Goal: Information Seeking & Learning: Check status

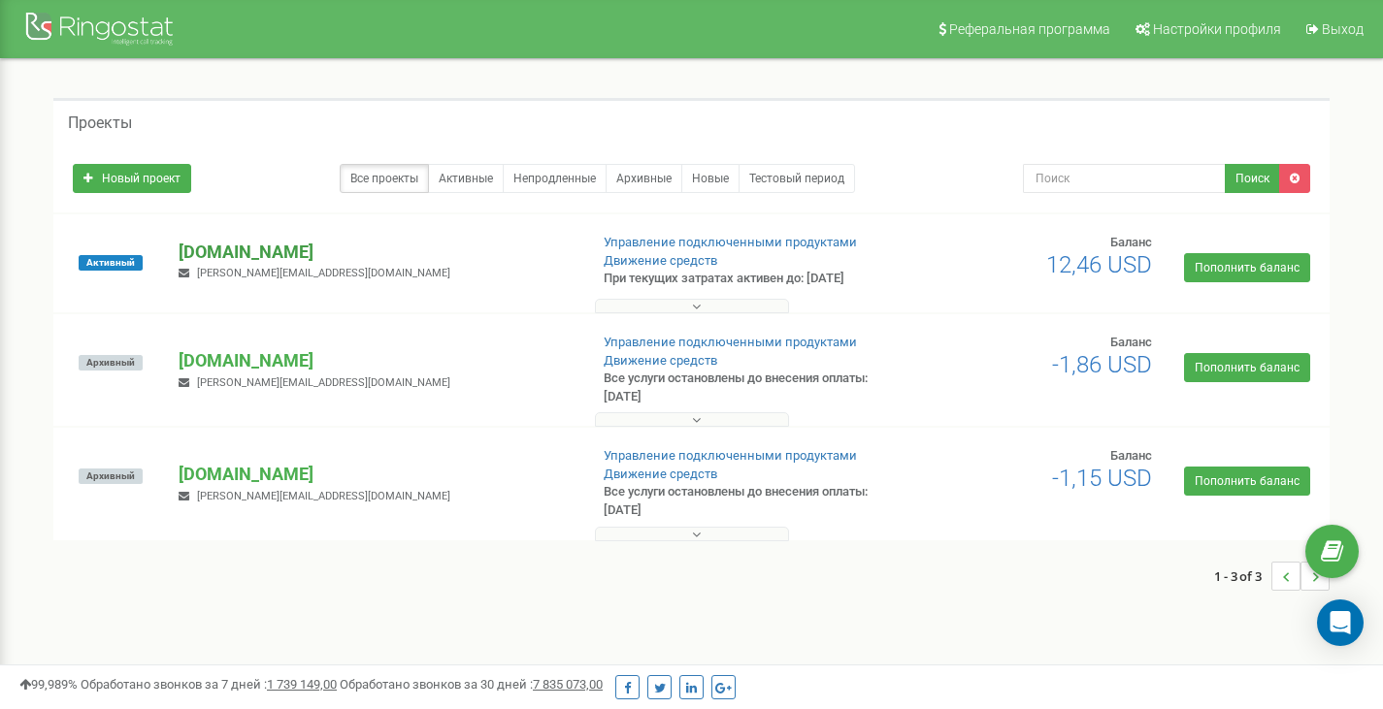
click at [311, 256] on p "[DOMAIN_NAME]" at bounding box center [375, 252] width 393 height 25
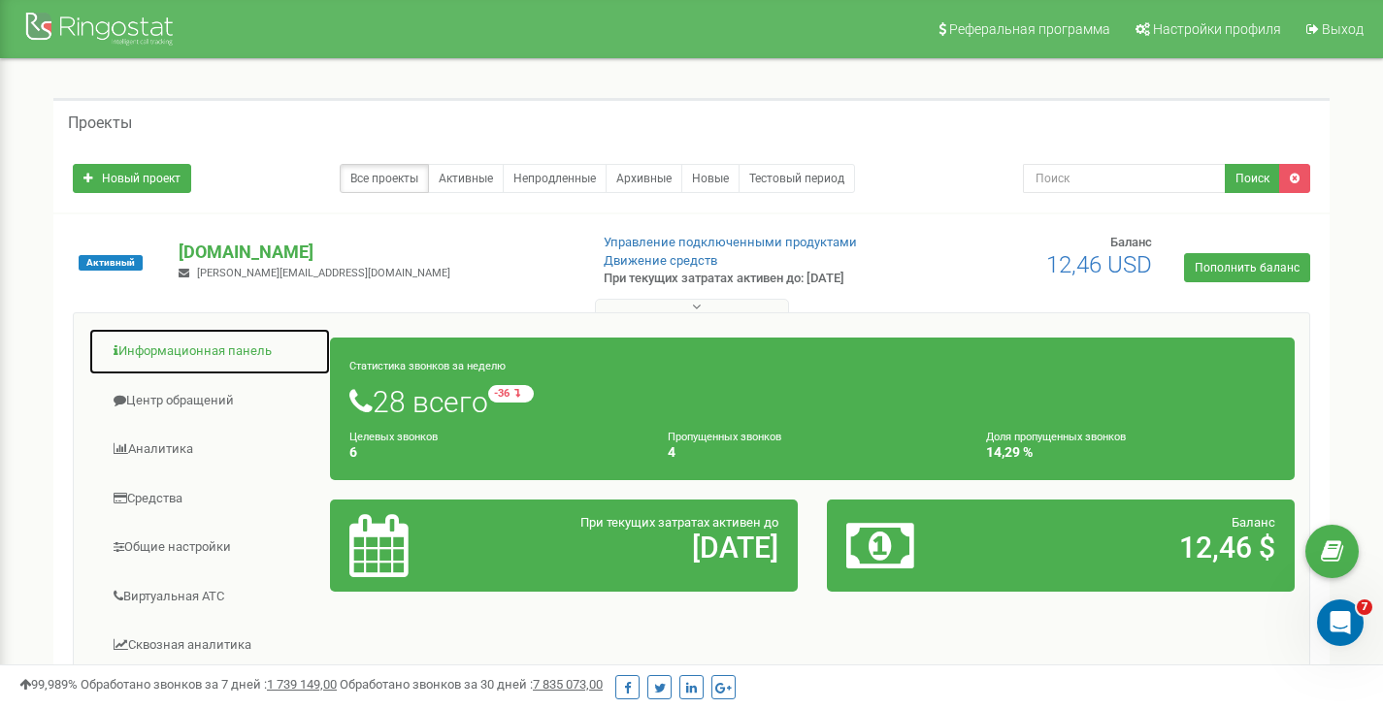
click at [220, 366] on link "Информационная панель" at bounding box center [209, 352] width 243 height 48
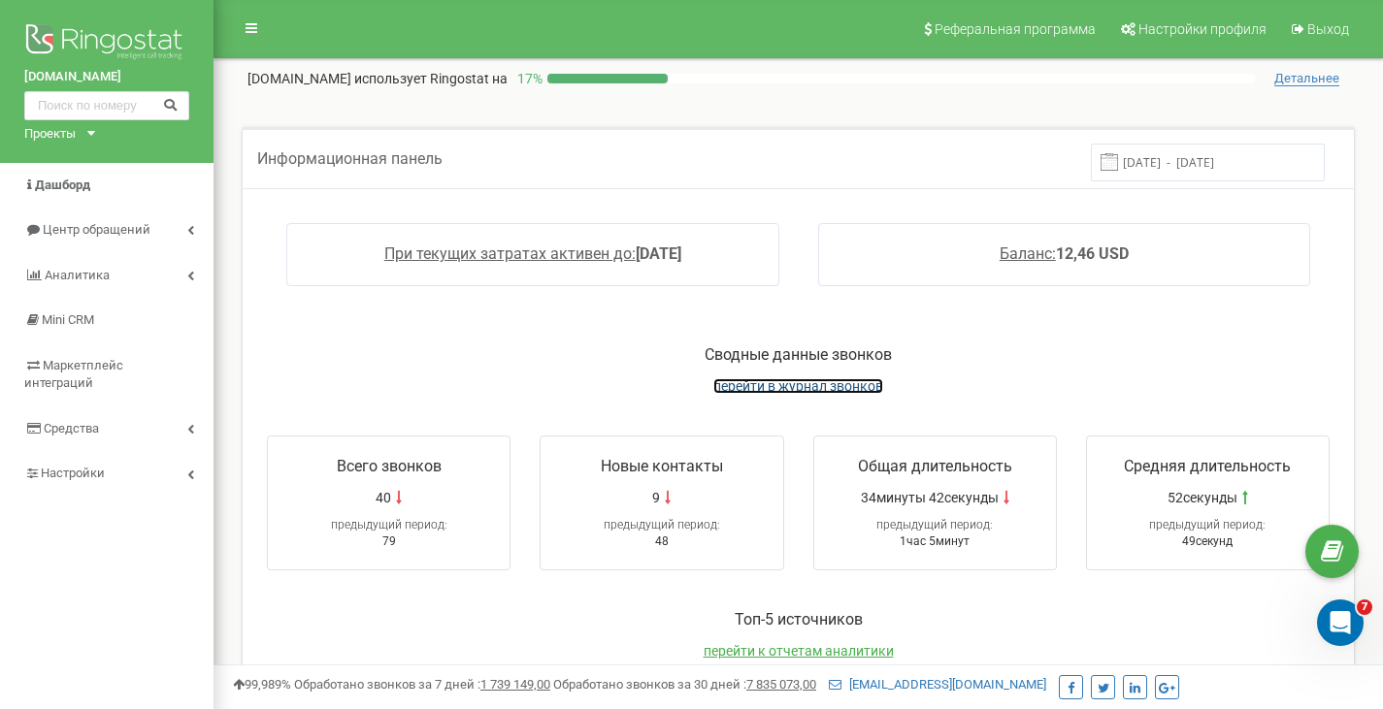
click at [818, 388] on span "перейти в журнал звонков" at bounding box center [798, 386] width 170 height 16
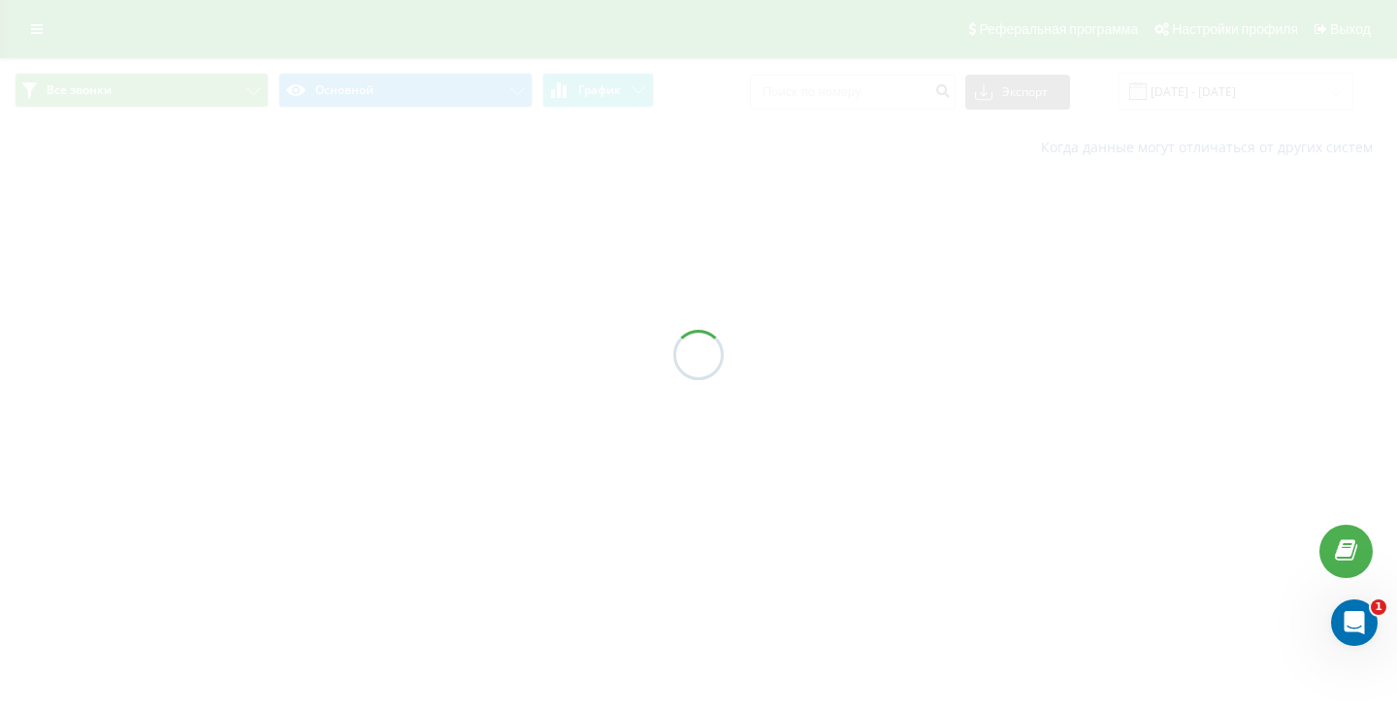
click at [818, 96] on div at bounding box center [698, 354] width 1397 height 709
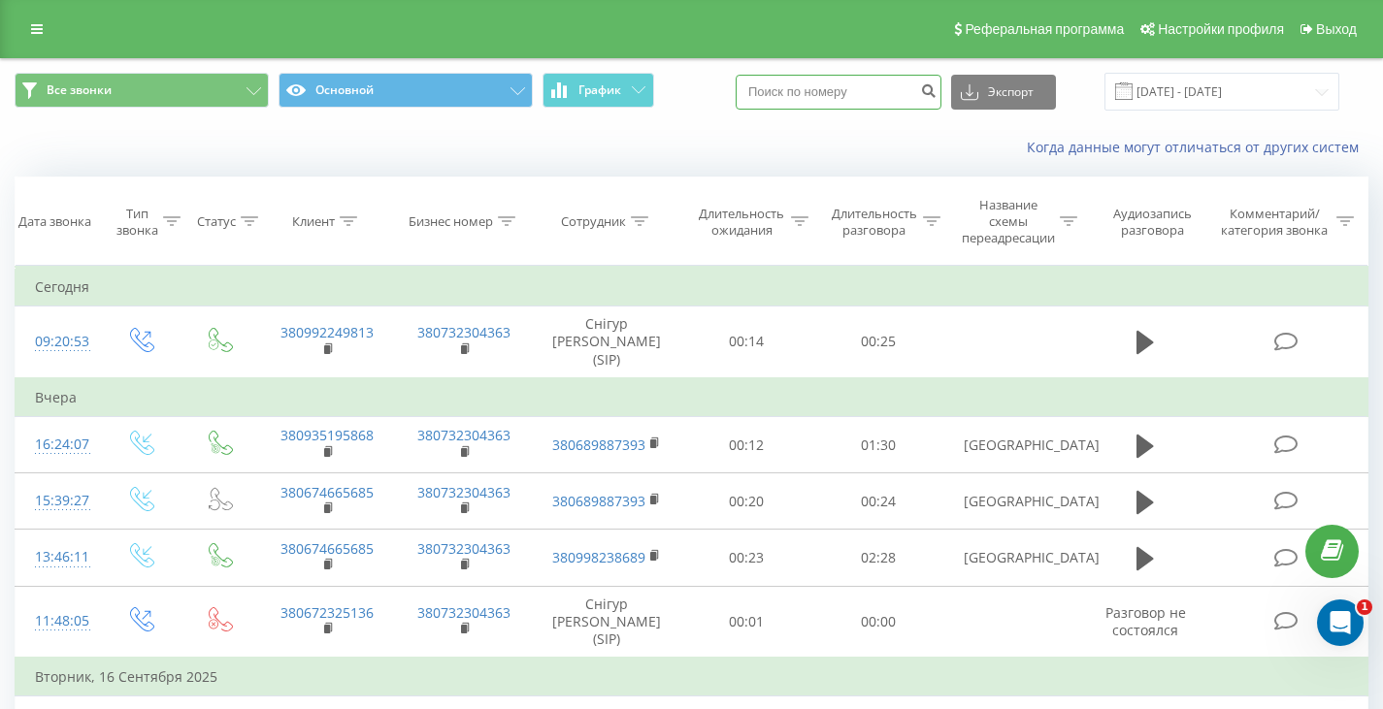
click at [818, 96] on input at bounding box center [838, 92] width 206 height 35
paste input "063 749-22-10"
type input "380637492210"
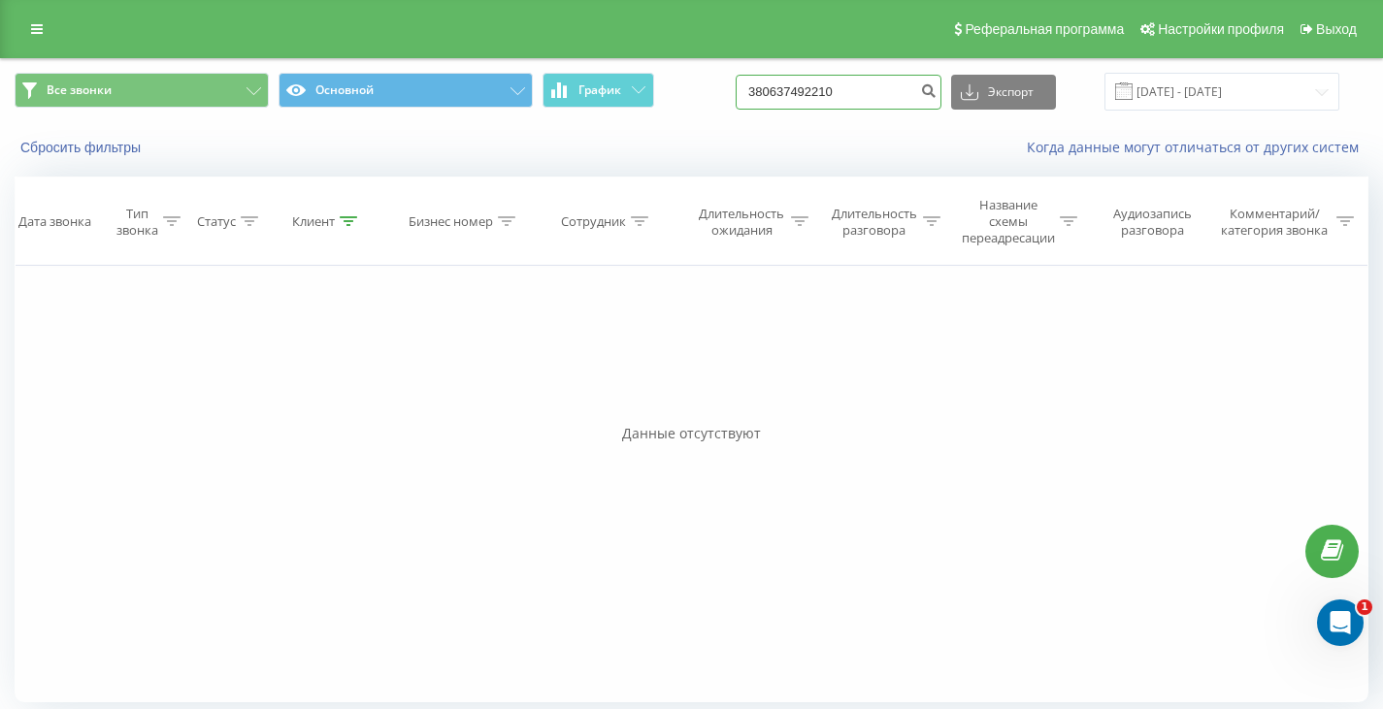
click at [836, 87] on input "380637492210" at bounding box center [838, 92] width 206 height 35
paste input "61894985"
type input "380661894985"
click at [863, 80] on input "380661894985" at bounding box center [838, 92] width 206 height 35
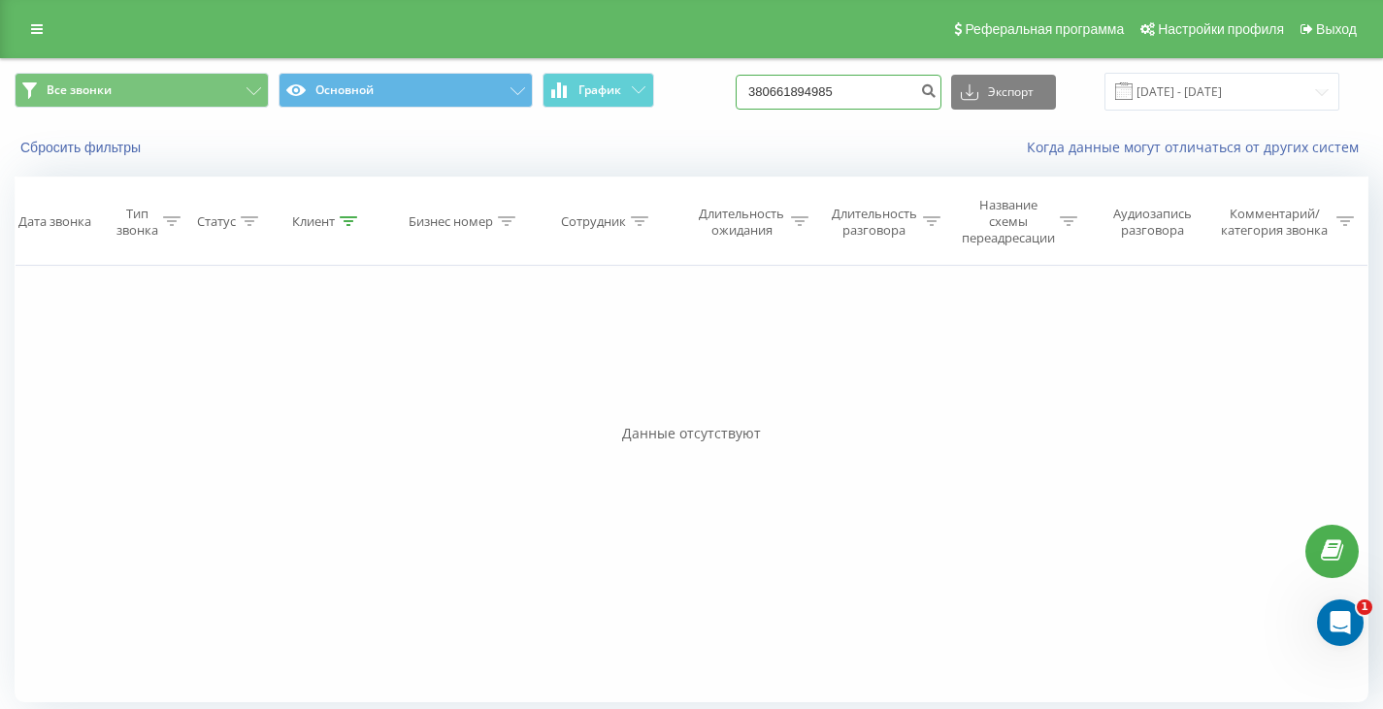
click at [863, 80] on input "380661894985" at bounding box center [838, 92] width 206 height 35
paste input "[PHONE_NUMBER]"
click at [778, 90] on input "[PHONE_NUMBER]" at bounding box center [838, 92] width 206 height 35
type input "380502843642"
click at [1258, 336] on div "Фильтровать по условию Равно Введите значение Отмена OK Фильтровать по условию …" at bounding box center [691, 484] width 1353 height 437
